Goal: Information Seeking & Learning: Learn about a topic

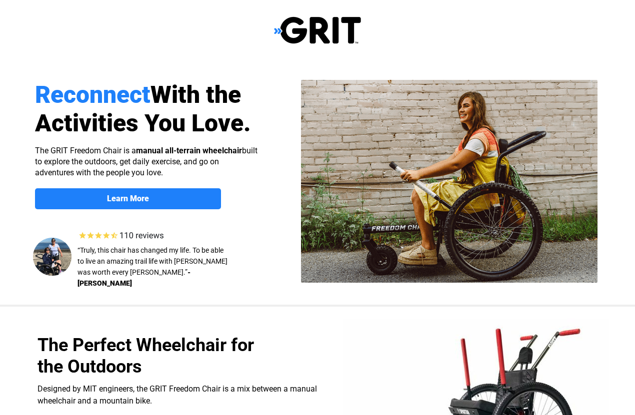
select select "US"
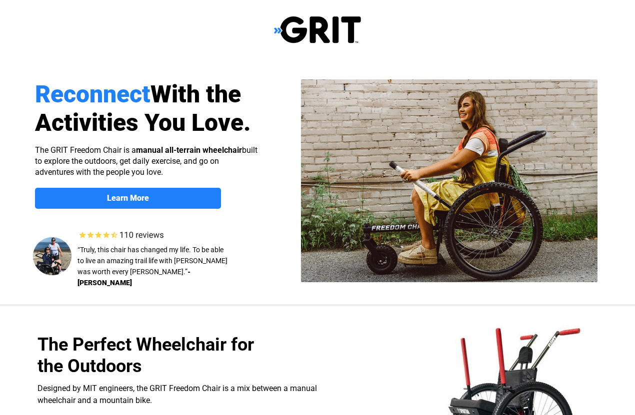
scroll to position [3, 0]
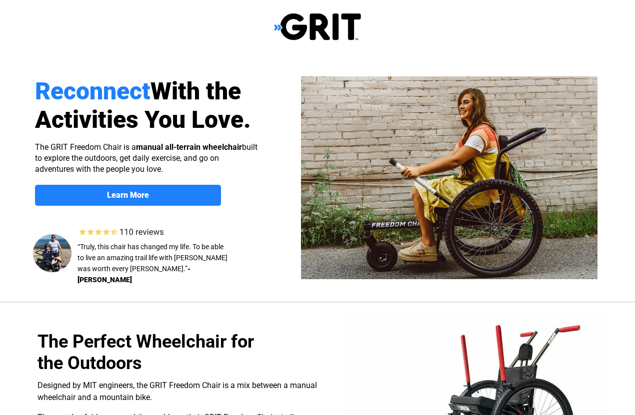
click at [178, 195] on span "Learn More" at bounding box center [128, 194] width 186 height 9
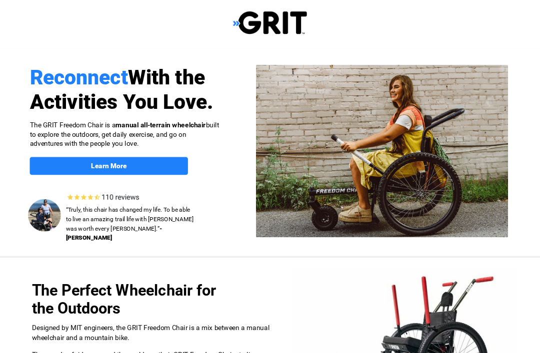
scroll to position [34, 47]
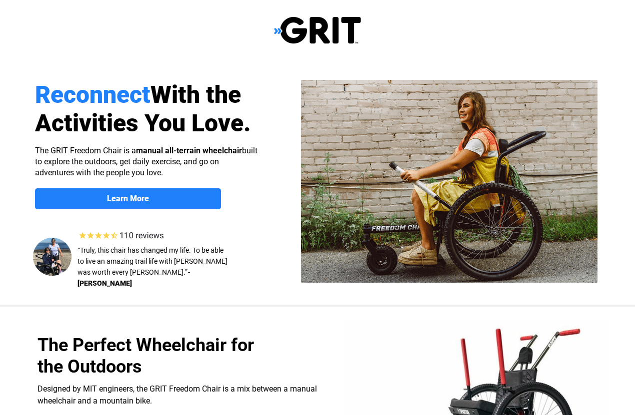
scroll to position [772, 0]
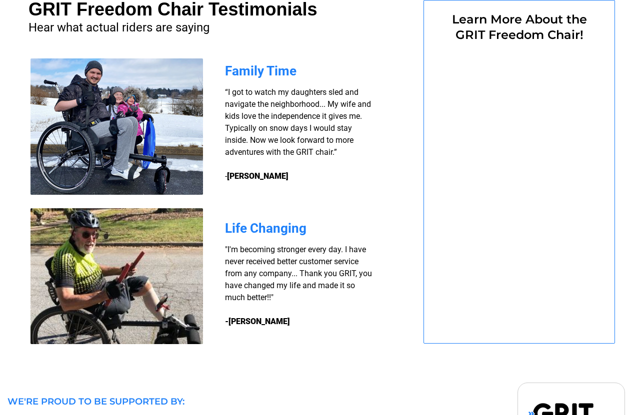
select select "US"
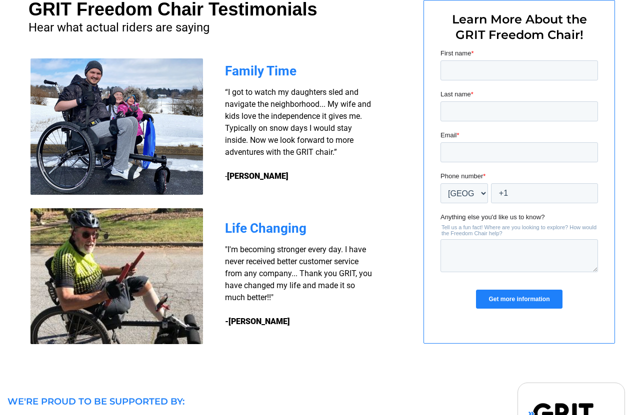
select select "US"
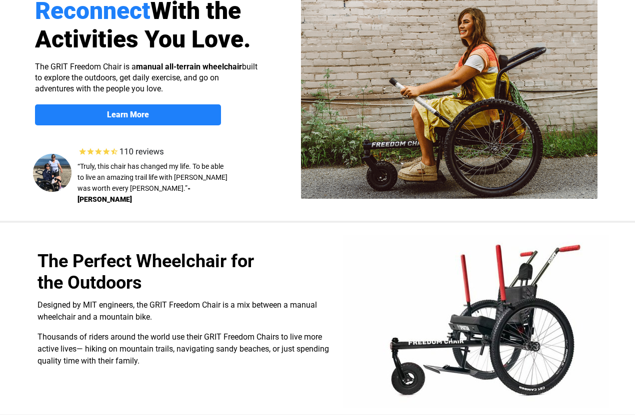
scroll to position [0, 0]
